Goal: Participate in discussion: Engage in conversation with other users on a specific topic

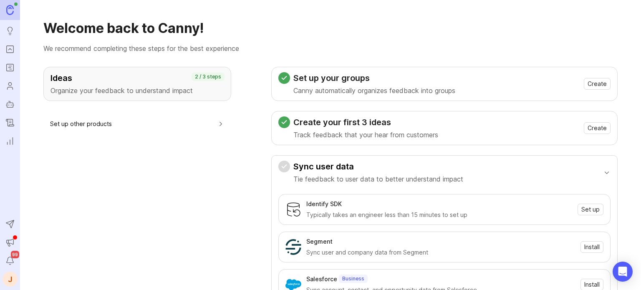
click at [13, 45] on icon "Portal" at bounding box center [9, 49] width 9 height 10
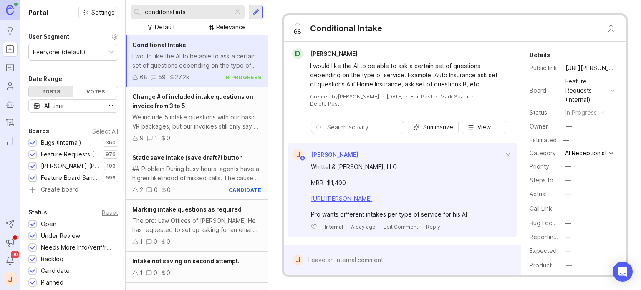
click at [180, 58] on div "I would like the AI to be able to ask a certain set of questions depending on t…" at bounding box center [196, 61] width 129 height 18
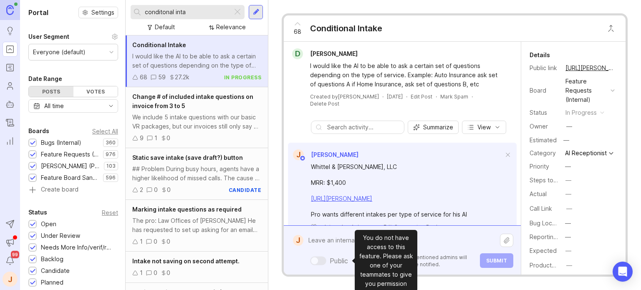
click at [340, 256] on div "Public Mentioned admins will be notified. Submit" at bounding box center [409, 250] width 210 height 35
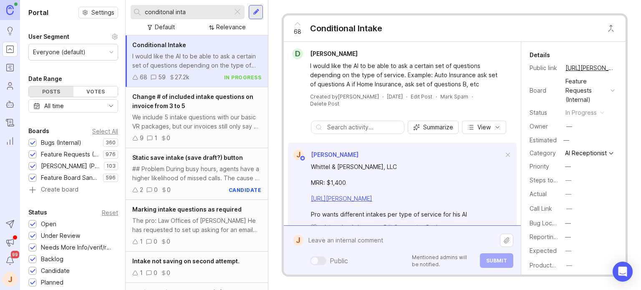
type textarea "P"
paste textarea "Law Office of [PERSON_NAME]"
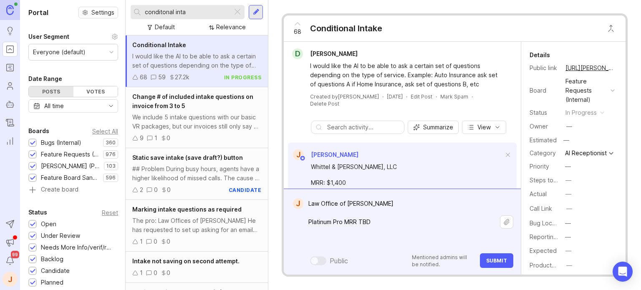
paste textarea "[URL][PERSON_NAME]"
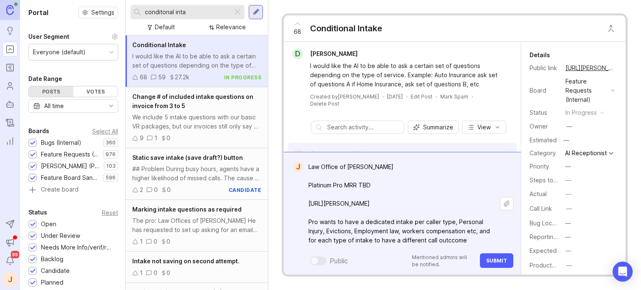
click at [445, 240] on textarea "Law Office of [PERSON_NAME] Platinum Pro MRR TBD [URL][PERSON_NAME] Pro wants t…" at bounding box center [402, 203] width 197 height 89
type textarea "Law Office of [PERSON_NAME] Platinum Pro MRR TBD [URL][PERSON_NAME] Pro wants t…"
click at [491, 262] on span "Submit" at bounding box center [496, 261] width 21 height 6
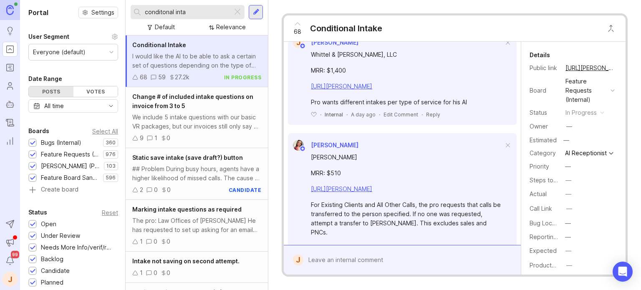
scroll to position [292, 0]
